Goal: Information Seeking & Learning: Check status

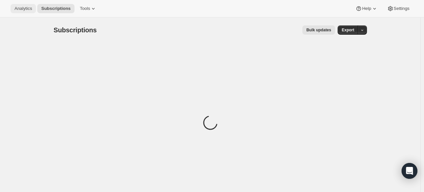
click at [27, 9] on span "Analytics" at bounding box center [22, 8] width 17 height 5
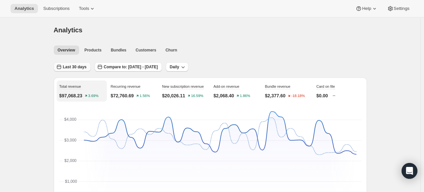
click at [78, 65] on span "Last 30 days" at bounding box center [75, 66] width 24 height 5
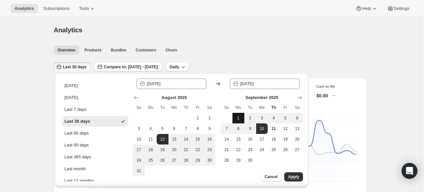
click at [240, 116] on span "1" at bounding box center [238, 117] width 7 height 5
type input "[DATE]"
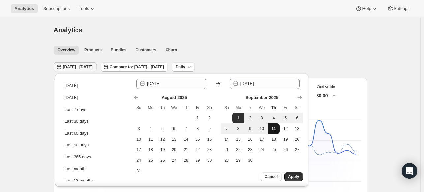
click at [268, 130] on button "11" at bounding box center [273, 128] width 12 height 11
type input "[DATE]"
click at [295, 174] on button "Apply" at bounding box center [293, 176] width 19 height 9
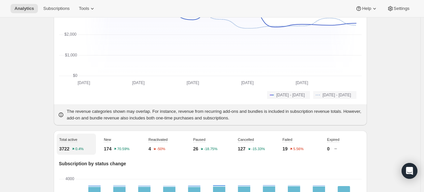
scroll to position [33, 0]
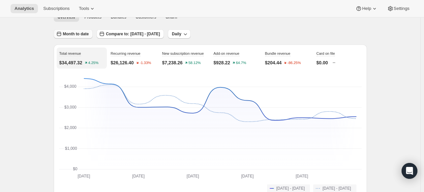
click at [78, 34] on span "Month to date" at bounding box center [76, 33] width 26 height 5
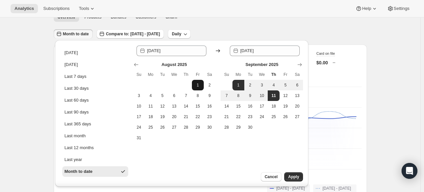
click at [200, 84] on span "1" at bounding box center [197, 84] width 7 height 5
type input "[DATE]"
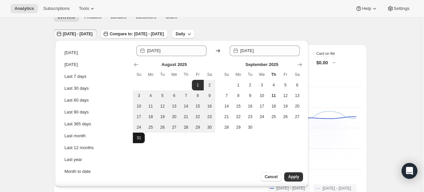
click at [140, 139] on span "31" at bounding box center [138, 137] width 7 height 5
type input "[DATE]"
click at [291, 178] on span "Apply" at bounding box center [293, 176] width 11 height 5
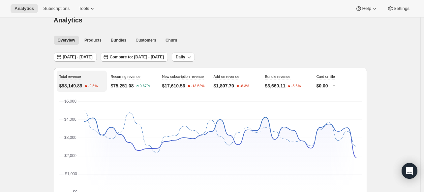
scroll to position [0, 0]
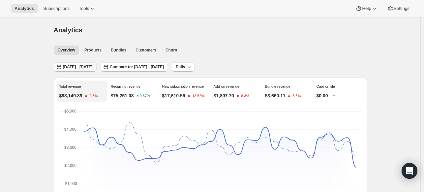
click at [93, 68] on span "[DATE] - [DATE]" at bounding box center [78, 66] width 30 height 5
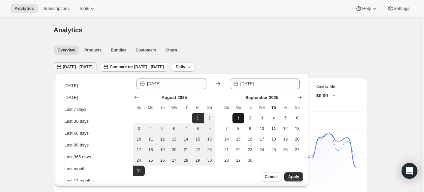
click at [239, 115] on span "1" at bounding box center [238, 117] width 7 height 5
type input "[DATE]"
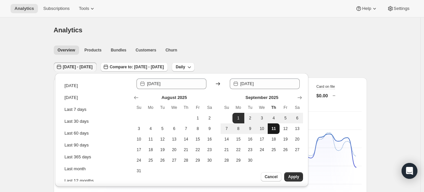
click at [271, 129] on span "11" at bounding box center [273, 128] width 7 height 5
type input "[DATE]"
click at [296, 175] on span "Apply" at bounding box center [293, 176] width 11 height 5
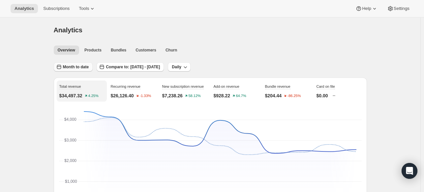
click at [86, 69] on button "Month to date" at bounding box center [73, 66] width 39 height 9
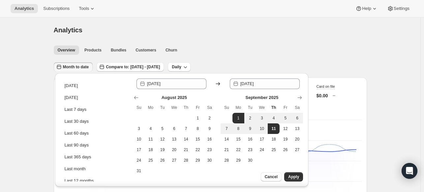
click at [227, 49] on ul "Overview Products Bundles Customers Churn More views" at bounding box center [208, 49] width 312 height 9
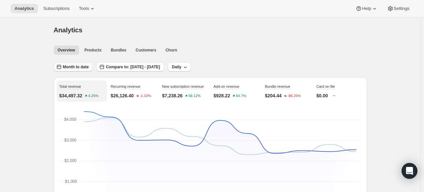
click at [80, 64] on span "Month to date" at bounding box center [76, 66] width 26 height 5
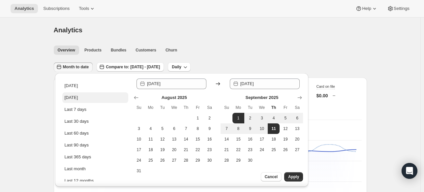
click at [85, 99] on button "[DATE]" at bounding box center [95, 97] width 66 height 11
type input "[DATE]"
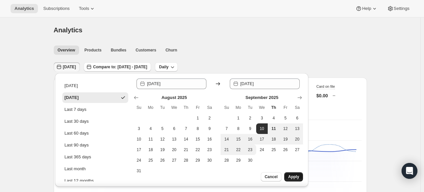
click at [291, 179] on span "Apply" at bounding box center [293, 176] width 11 height 5
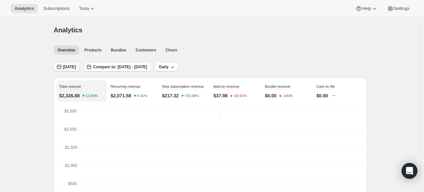
click at [73, 68] on span "[DATE]" at bounding box center [69, 66] width 13 height 5
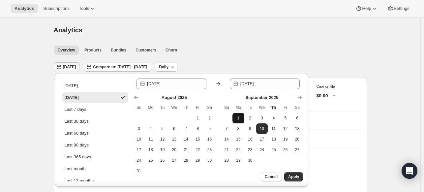
click at [236, 118] on span "1" at bounding box center [238, 117] width 7 height 5
type input "[DATE]"
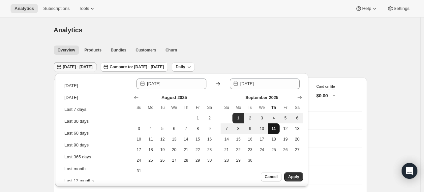
click at [271, 132] on button "11" at bounding box center [273, 128] width 12 height 11
type input "[DATE]"
click at [299, 177] on button "Apply" at bounding box center [293, 176] width 19 height 9
